Goal: Obtain resource: Obtain resource

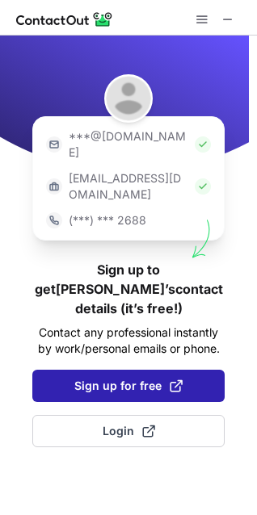
click at [107, 378] on span "Sign up for free" at bounding box center [128, 386] width 108 height 16
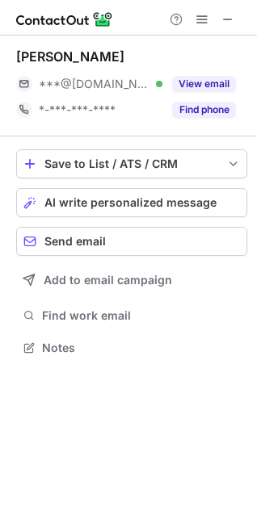
scroll to position [337, 257]
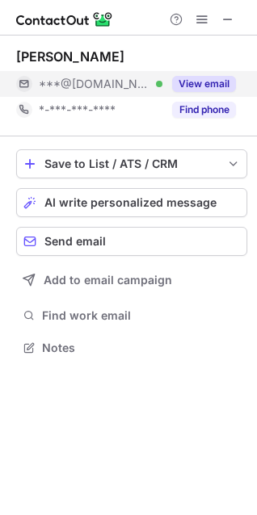
click at [193, 83] on button "View email" at bounding box center [204, 84] width 64 height 16
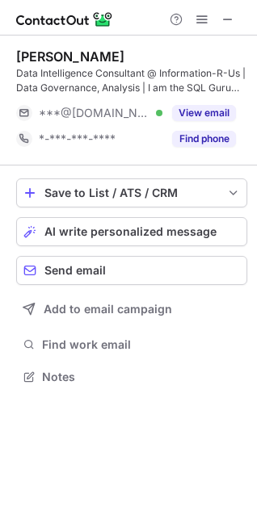
scroll to position [365, 257]
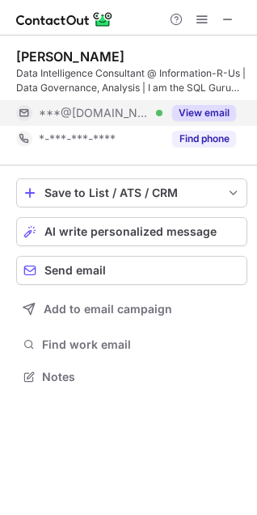
click at [209, 101] on div "View email" at bounding box center [198, 113] width 73 height 26
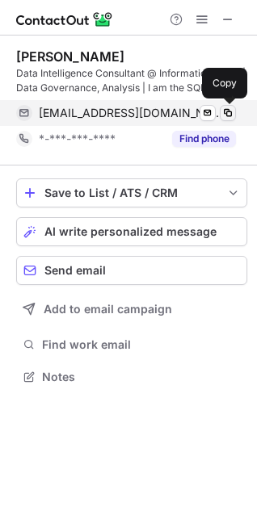
click at [226, 110] on span at bounding box center [227, 113] width 13 height 13
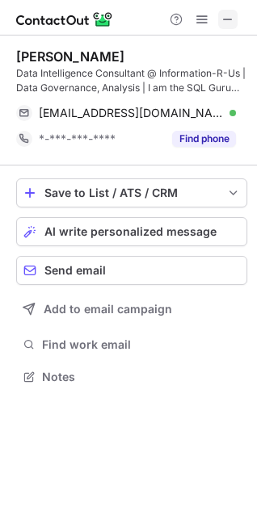
click at [235, 13] on button at bounding box center [227, 19] width 19 height 19
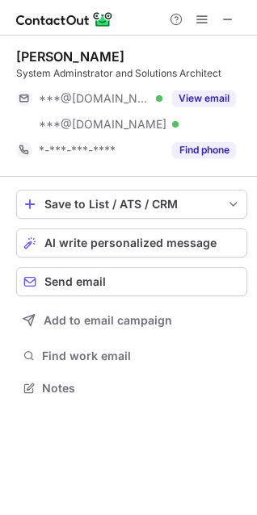
scroll to position [377, 257]
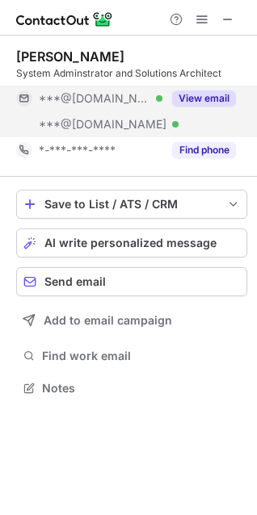
click at [222, 99] on button "View email" at bounding box center [204, 98] width 64 height 16
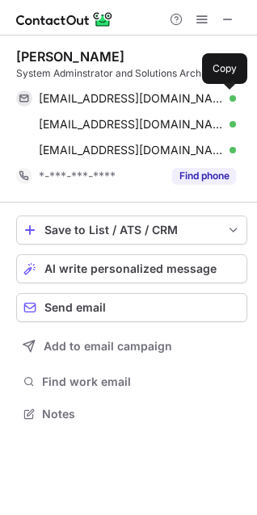
scroll to position [402, 257]
click at [222, 99] on span at bounding box center [227, 98] width 13 height 13
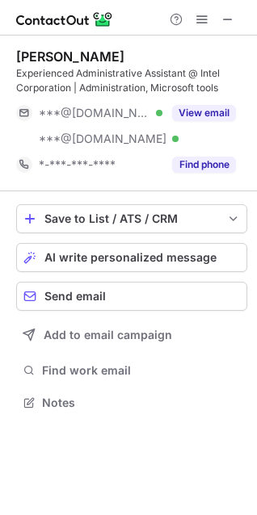
scroll to position [392, 257]
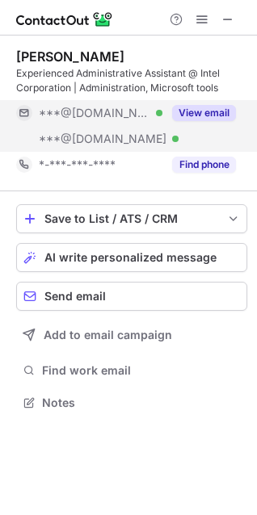
click at [196, 116] on button "View email" at bounding box center [204, 113] width 64 height 16
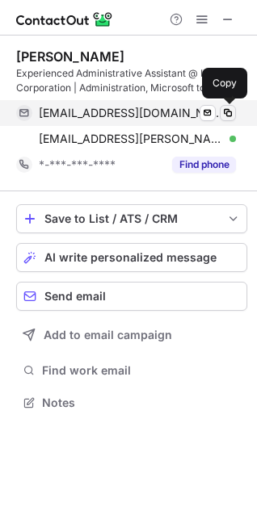
click at [225, 116] on span at bounding box center [227, 113] width 13 height 13
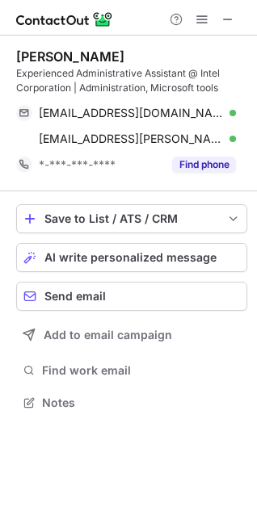
click at [2, 229] on div "Paula Casanovas Experienced Administrative Assistant @ Intel Corporation | Admi…" at bounding box center [128, 232] width 257 height 392
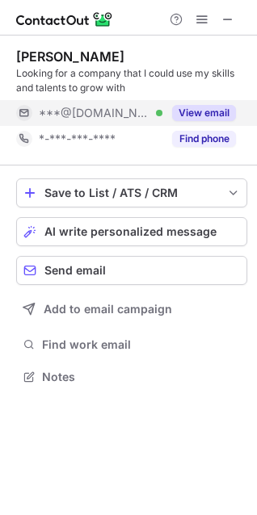
scroll to position [365, 257]
click at [218, 108] on button "View email" at bounding box center [204, 113] width 64 height 16
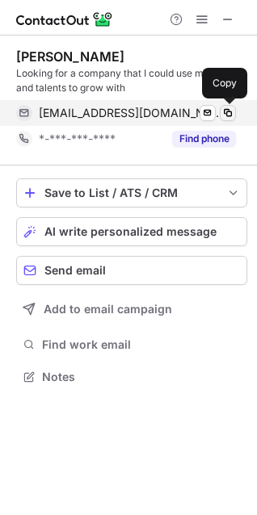
click at [224, 108] on span at bounding box center [227, 113] width 13 height 13
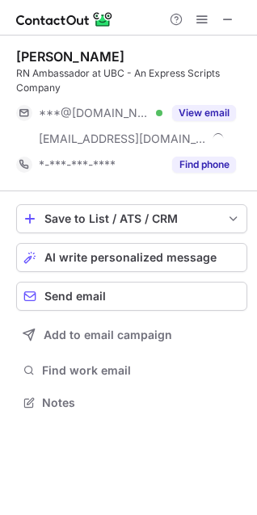
scroll to position [392, 257]
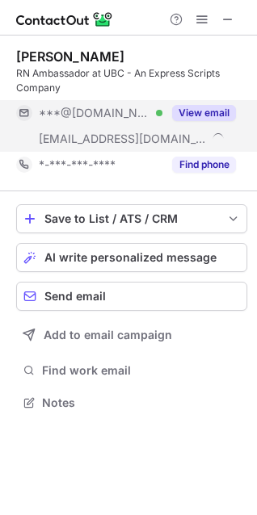
click at [186, 105] on button "View email" at bounding box center [204, 113] width 64 height 16
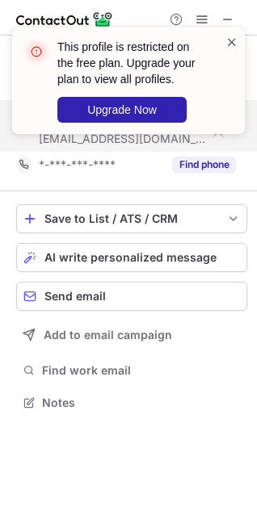
click at [233, 39] on span at bounding box center [231, 42] width 13 height 16
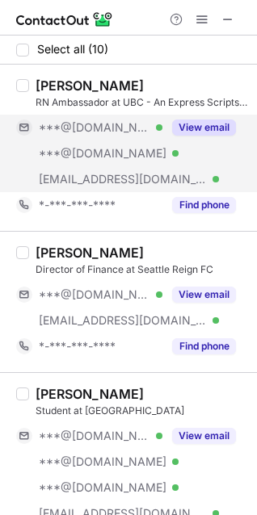
click at [193, 127] on button "View email" at bounding box center [204, 127] width 64 height 16
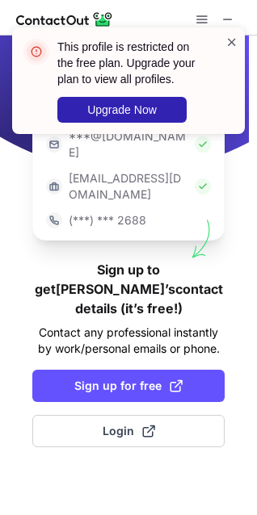
click at [233, 34] on span at bounding box center [231, 42] width 13 height 16
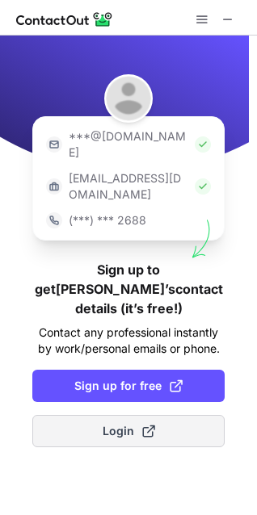
click at [157, 415] on button "Login" at bounding box center [128, 431] width 192 height 32
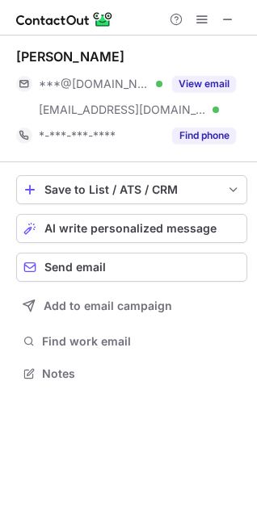
scroll to position [362, 257]
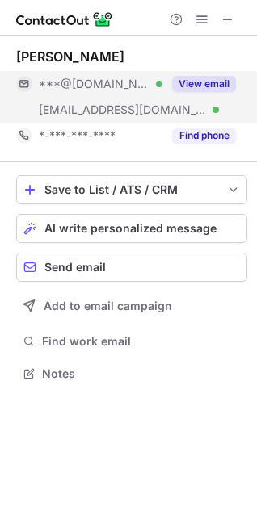
click at [195, 76] on button "View email" at bounding box center [204, 84] width 64 height 16
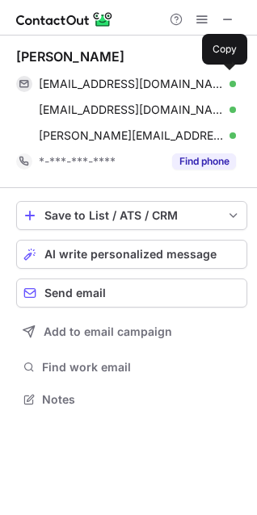
scroll to position [387, 257]
click at [195, 77] on div "lynb1012@yahoo.com Verified" at bounding box center [137, 84] width 197 height 15
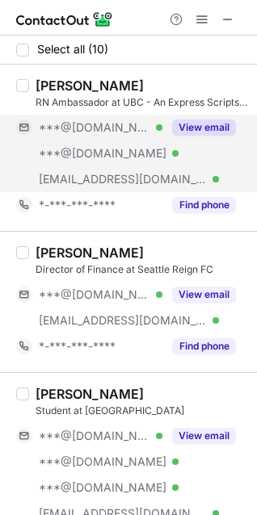
click at [199, 124] on button "View email" at bounding box center [204, 127] width 64 height 16
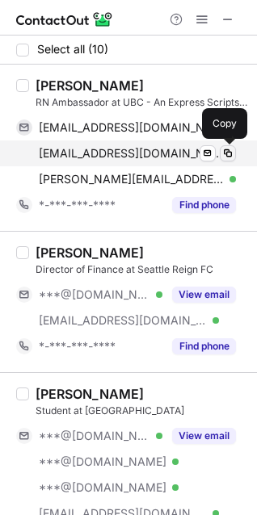
click at [225, 151] on span at bounding box center [227, 153] width 13 height 13
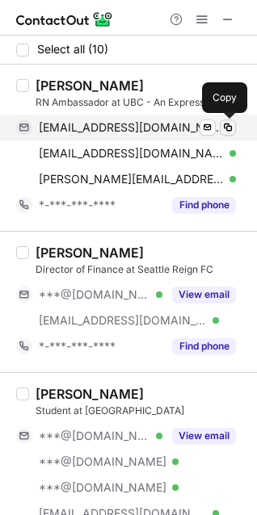
click at [228, 126] on span at bounding box center [227, 127] width 13 height 13
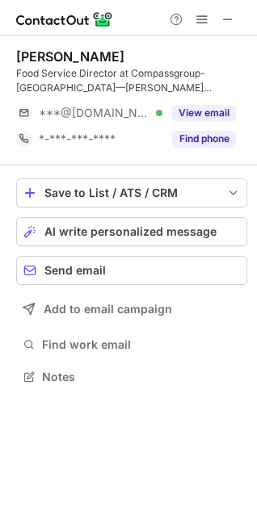
scroll to position [365, 257]
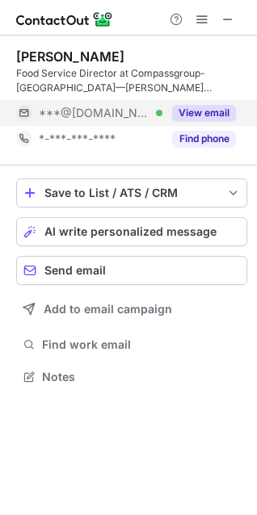
click at [176, 106] on button "View email" at bounding box center [204, 113] width 64 height 16
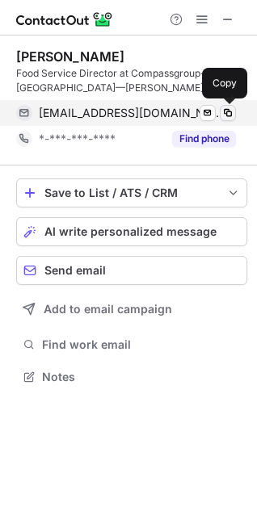
click at [231, 111] on span at bounding box center [227, 113] width 13 height 13
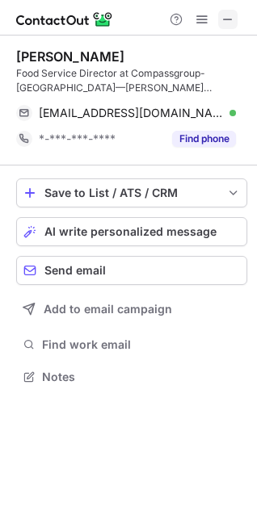
click at [229, 14] on span at bounding box center [227, 19] width 13 height 13
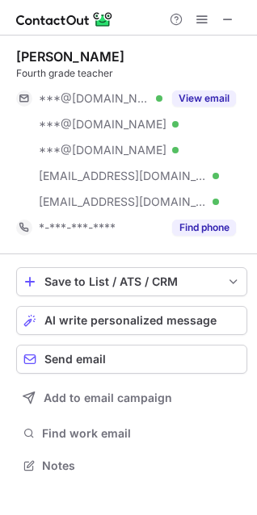
scroll to position [454, 257]
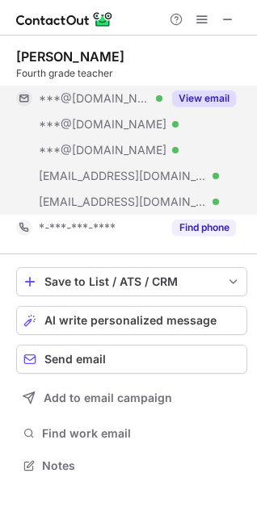
click at [187, 99] on button "View email" at bounding box center [204, 98] width 64 height 16
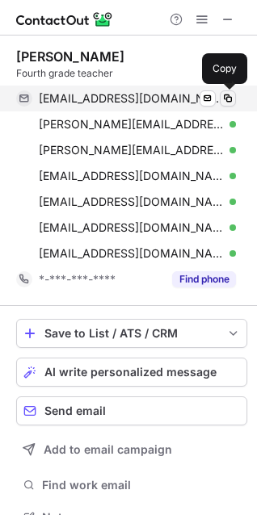
click at [225, 100] on span at bounding box center [227, 98] width 13 height 13
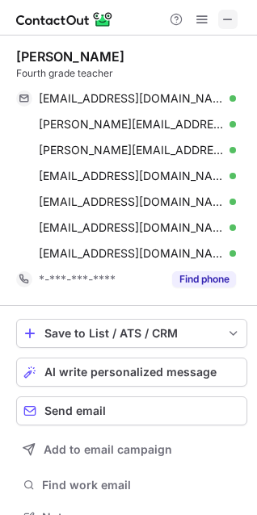
click at [227, 21] on span at bounding box center [227, 19] width 13 height 13
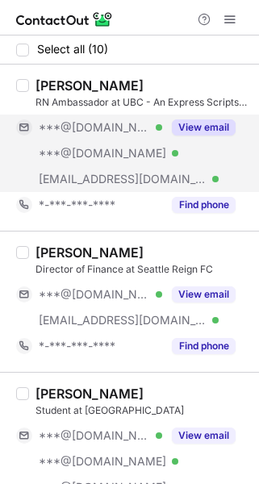
click at [209, 122] on button "View email" at bounding box center [204, 127] width 64 height 16
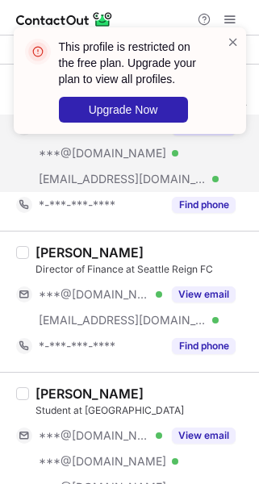
click at [70, 48] on header "This profile is restricted on the free plan. Upgrade your plan to view all prof…" at bounding box center [133, 63] width 149 height 48
click at [75, 123] on div "This profile is restricted on the free plan. Upgrade your plan to view all prof…" at bounding box center [123, 81] width 207 height 94
click at [226, 11] on div "This profile is restricted on the free plan. Upgrade your plan to view all prof…" at bounding box center [130, 87] width 258 height 152
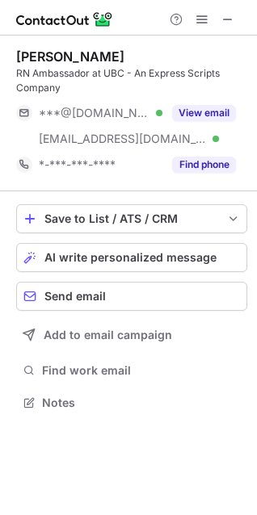
scroll to position [392, 257]
